Goal: Obtain resource: Obtain resource

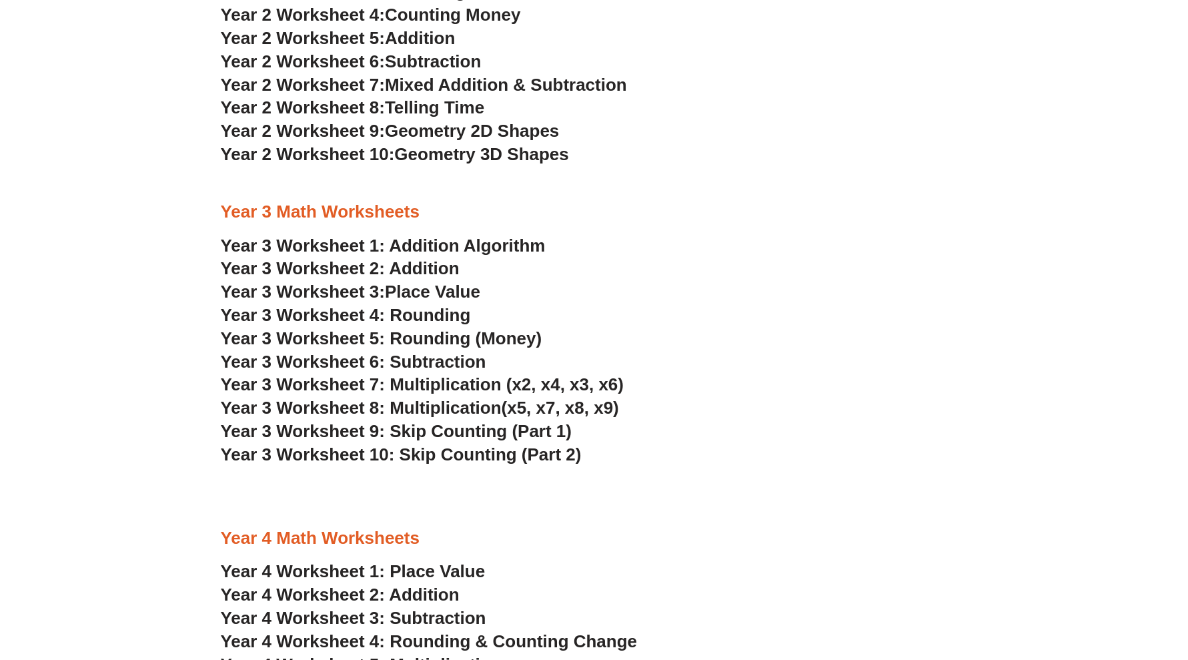
scroll to position [1667, 0]
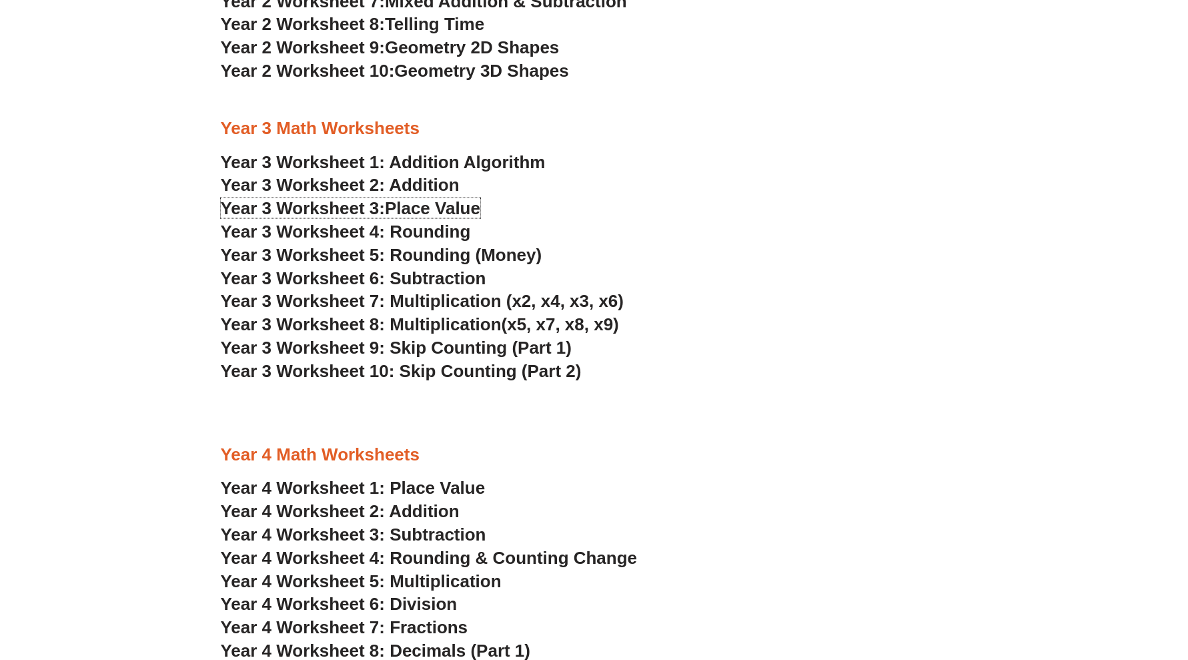
click at [445, 207] on span "Place Value" at bounding box center [432, 208] width 95 height 20
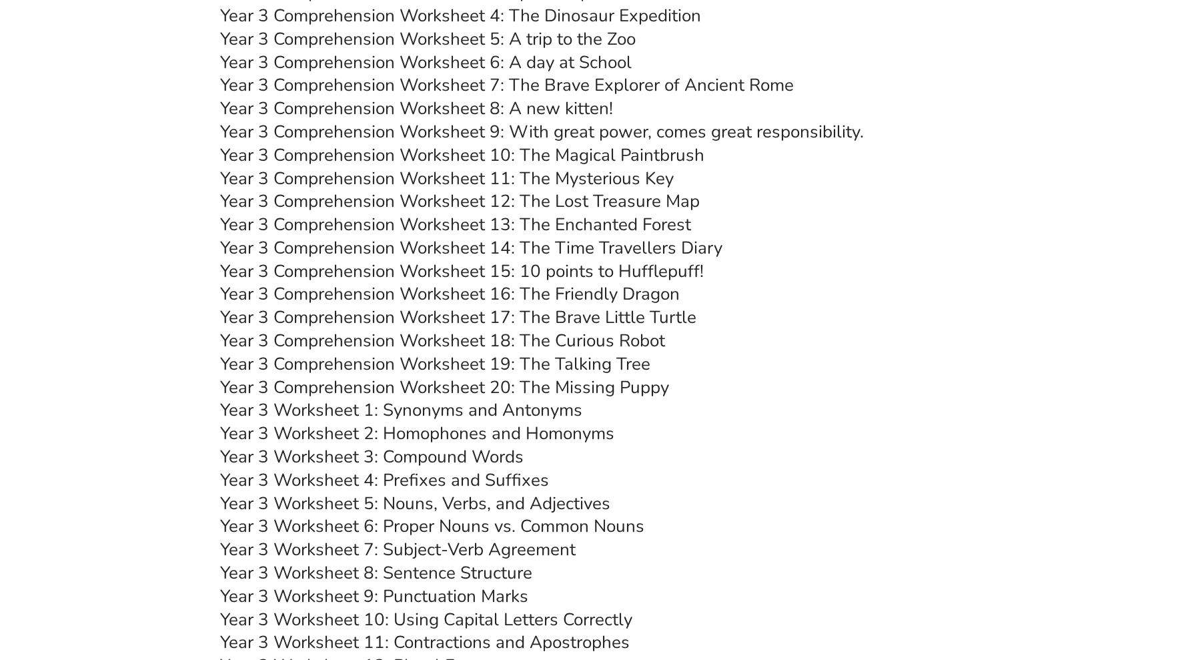
scroll to position [4001, 0]
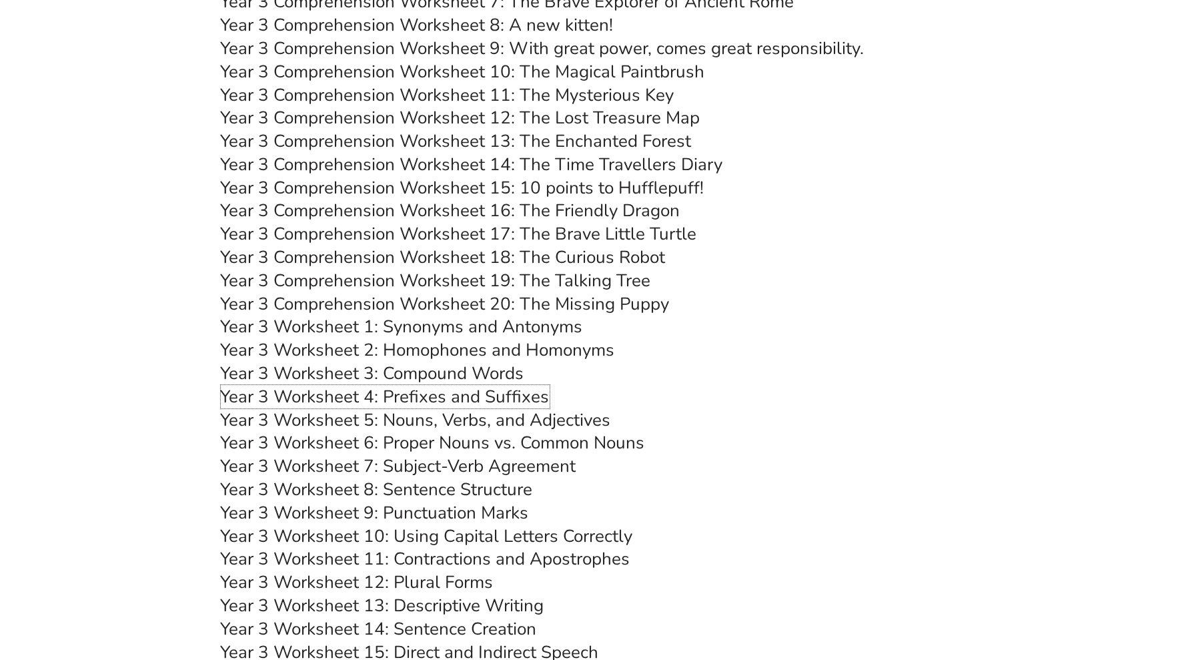
click at [509, 392] on link "Year 3 Worksheet 4: Prefixes and Suffixes" at bounding box center [385, 396] width 329 height 23
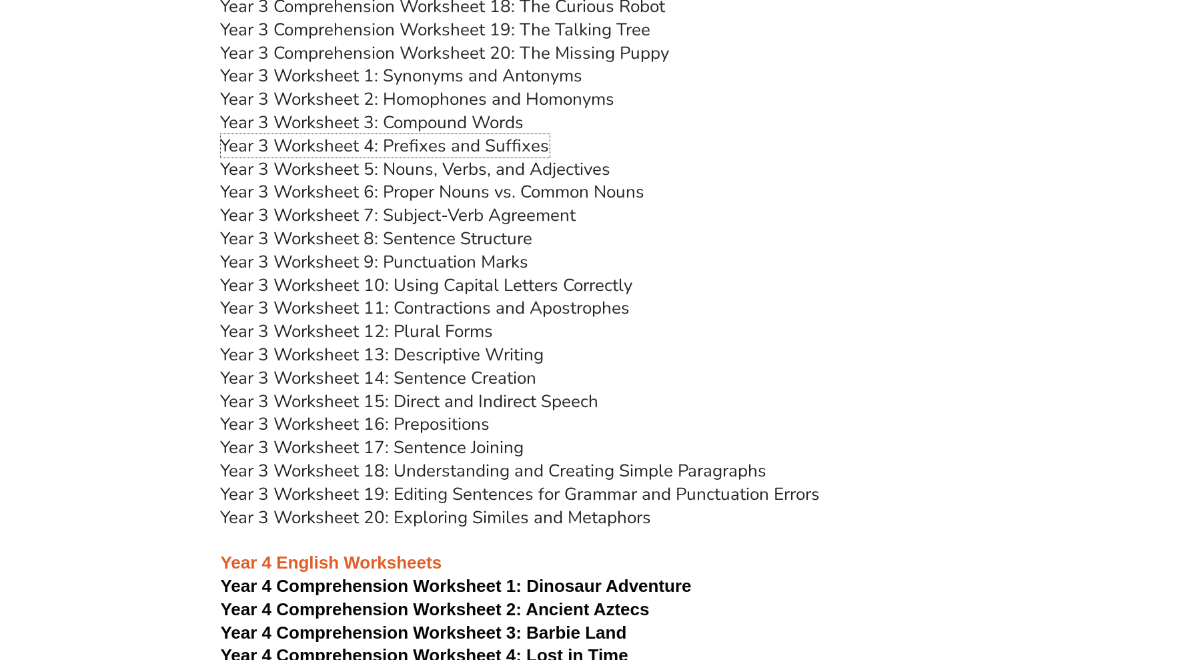
scroll to position [4251, 0]
click at [586, 493] on link "Year 3 Worksheet 19: Editing Sentences for Grammar and Punctuation Errors" at bounding box center [521, 494] width 600 height 23
